Goal: Transaction & Acquisition: Download file/media

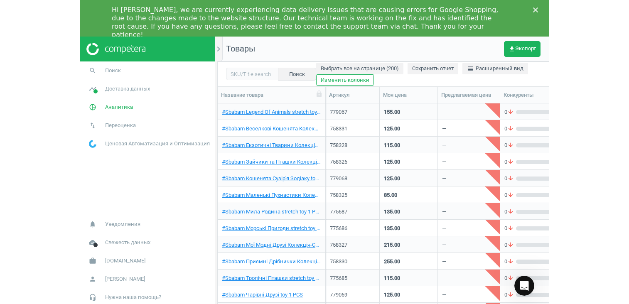
scroll to position [209, 485]
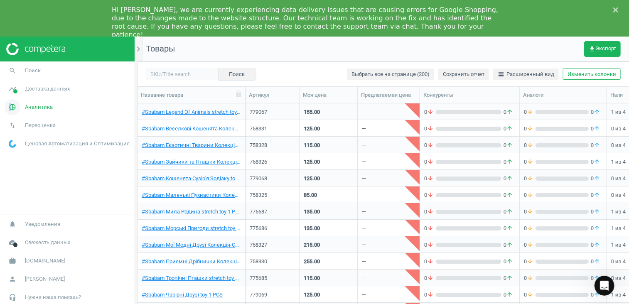
click at [4, 109] on span "pie_chart_outlined" at bounding box center [12, 107] width 25 height 18
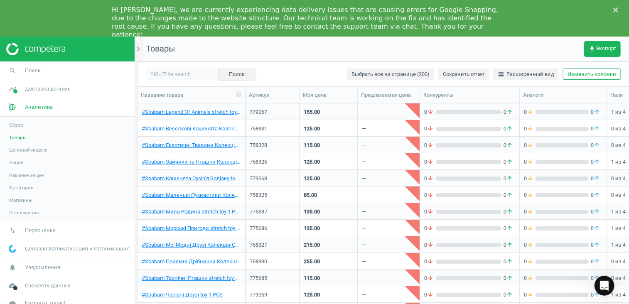
click at [14, 162] on span "Акции" at bounding box center [16, 162] width 15 height 7
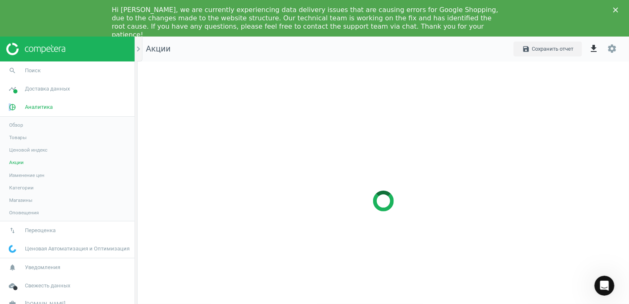
scroll to position [292, 504]
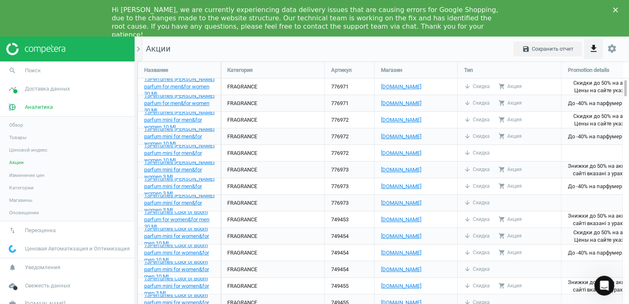
click at [468, 48] on icon "get_app" at bounding box center [593, 49] width 10 height 10
click at [468, 86] on button "insert_drive_file Короткий отчет (CSV)" at bounding box center [530, 86] width 144 height 16
click at [468, 50] on icon "get_app" at bounding box center [593, 49] width 10 height 10
click at [468, 69] on input "Excel" at bounding box center [508, 68] width 5 height 5
radio input "true"
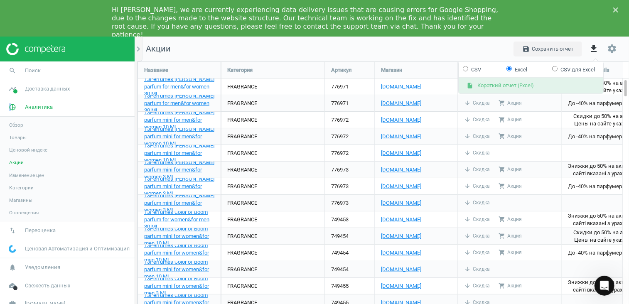
click at [468, 83] on button "insert_drive_file Короткий отчет (Excel)" at bounding box center [530, 86] width 144 height 16
